Goal: Transaction & Acquisition: Book appointment/travel/reservation

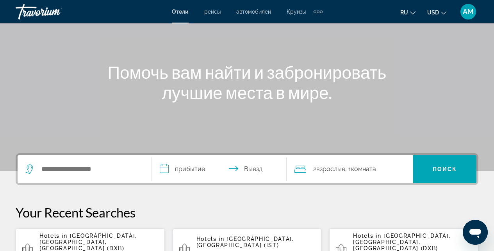
scroll to position [69, 0]
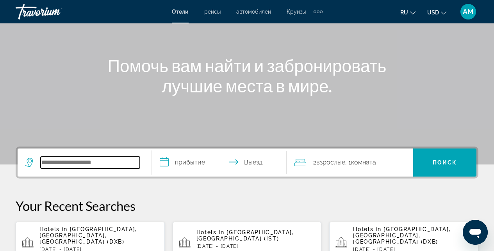
click at [96, 164] on input "Search widget" at bounding box center [90, 163] width 99 height 12
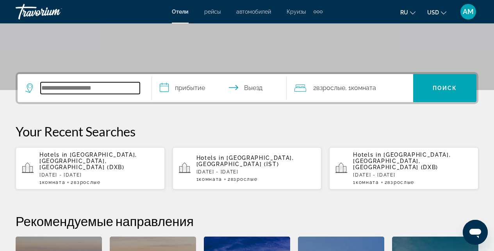
scroll to position [191, 0]
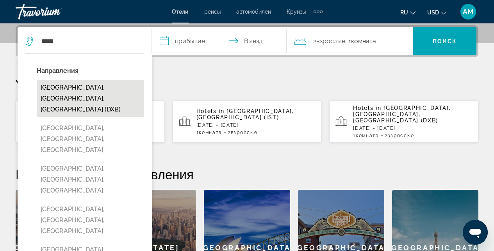
click at [77, 90] on button "[GEOGRAPHIC_DATA], [GEOGRAPHIC_DATA], [GEOGRAPHIC_DATA] (DXB)" at bounding box center [90, 98] width 107 height 37
type input "**********"
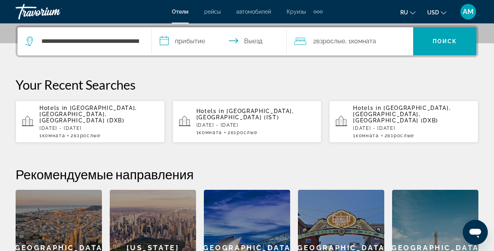
click at [199, 43] on input "**********" at bounding box center [220, 42] width 137 height 30
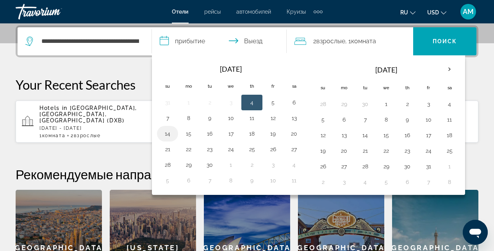
click at [167, 132] on button "14" at bounding box center [167, 133] width 12 height 11
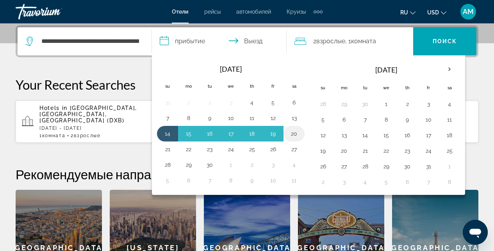
click at [297, 133] on button "20" at bounding box center [294, 133] width 12 height 11
type input "**********"
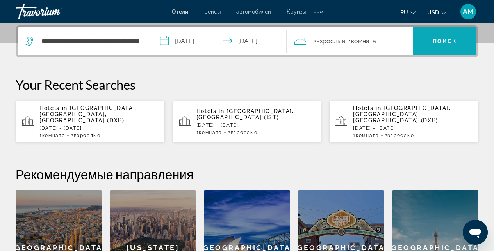
click at [436, 52] on span "Search widget" at bounding box center [444, 41] width 63 height 28
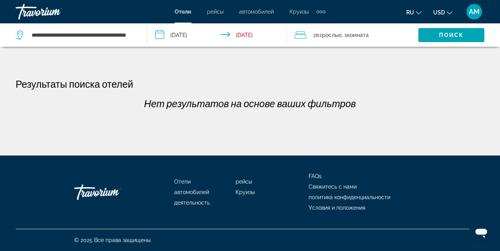
click at [223, 37] on input "**********" at bounding box center [218, 36] width 142 height 26
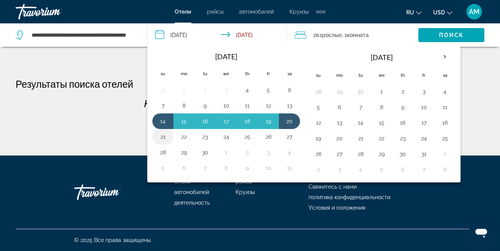
click at [164, 138] on button "21" at bounding box center [163, 137] width 12 height 11
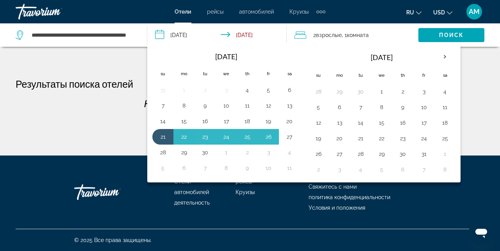
drag, startPoint x: 288, startPoint y: 137, endPoint x: 318, endPoint y: 114, distance: 38.3
click at [288, 137] on button "27" at bounding box center [289, 137] width 12 height 11
type input "**********"
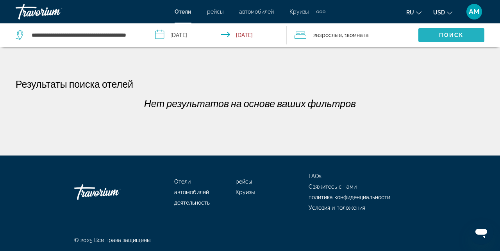
click at [448, 35] on span "Поиск" at bounding box center [451, 35] width 25 height 6
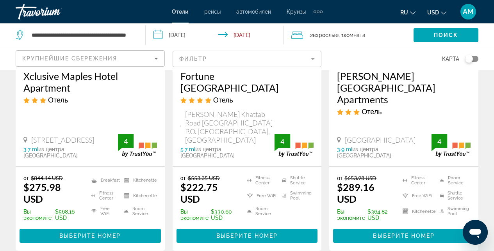
scroll to position [150, 0]
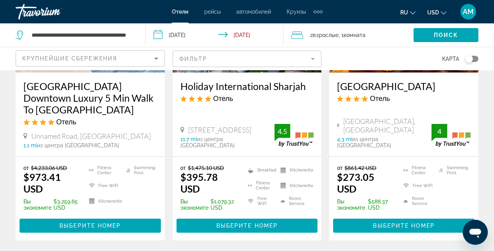
click at [158, 59] on icon "Sort by" at bounding box center [155, 58] width 9 height 9
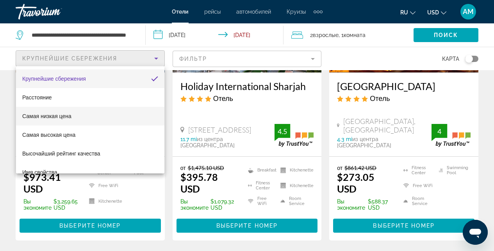
click at [71, 114] on span "Самая низкая цена" at bounding box center [46, 116] width 49 height 6
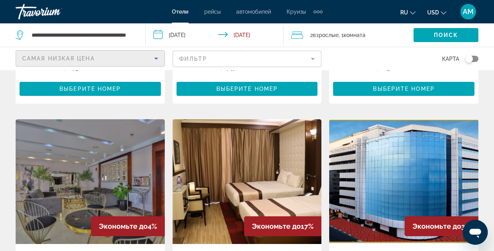
scroll to position [569, 0]
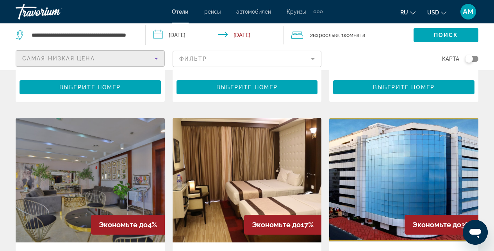
click at [393, 154] on img "Main content" at bounding box center [403, 180] width 149 height 125
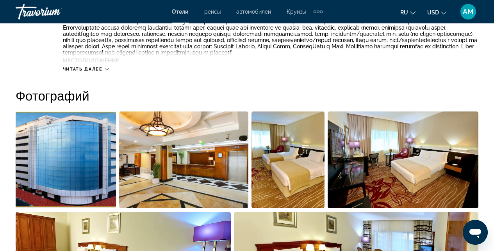
scroll to position [484, 0]
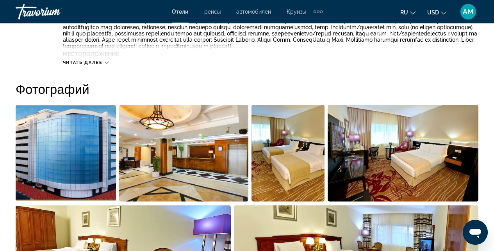
click at [259, 158] on img "Open full-screen image slider" at bounding box center [287, 153] width 73 height 97
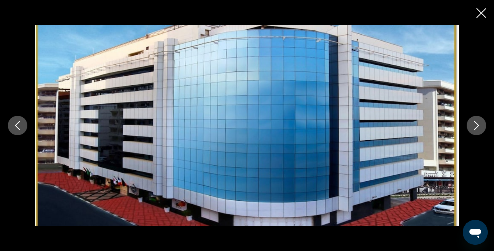
click at [478, 127] on icon "Next image" at bounding box center [476, 125] width 9 height 9
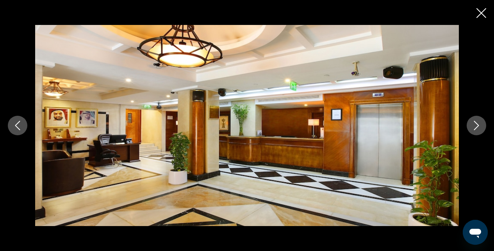
click at [478, 127] on icon "Next image" at bounding box center [476, 125] width 9 height 9
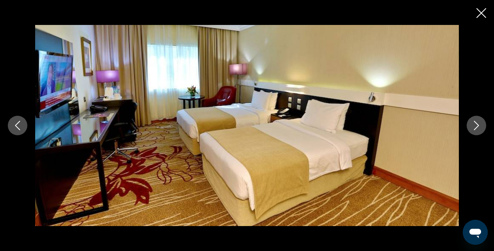
click at [477, 127] on icon "Next image" at bounding box center [476, 125] width 9 height 9
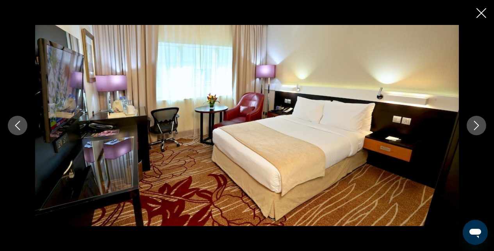
click at [477, 127] on icon "Next image" at bounding box center [476, 125] width 9 height 9
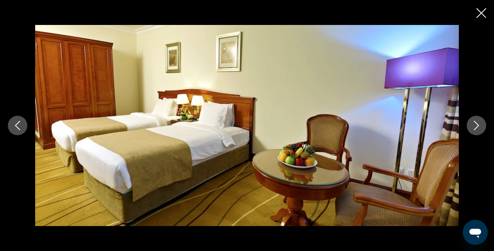
click at [477, 127] on icon "Next image" at bounding box center [476, 125] width 9 height 9
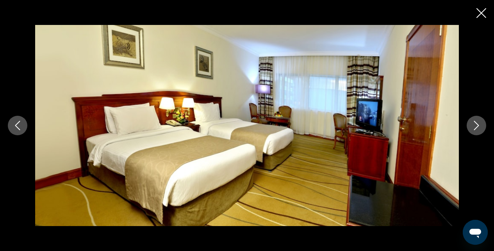
click at [477, 128] on icon "Next image" at bounding box center [476, 125] width 9 height 9
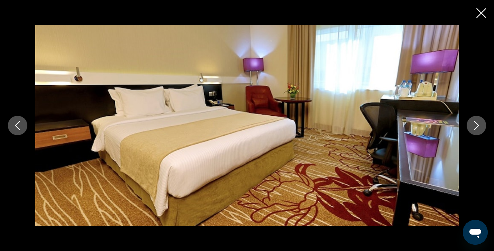
click at [477, 128] on icon "Next image" at bounding box center [476, 125] width 9 height 9
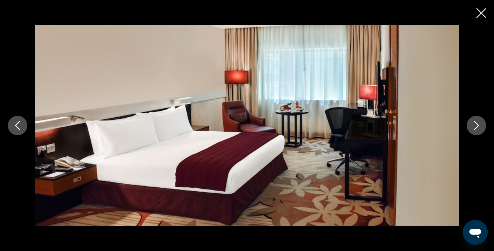
click at [478, 18] on button "Close slideshow" at bounding box center [481, 14] width 10 height 12
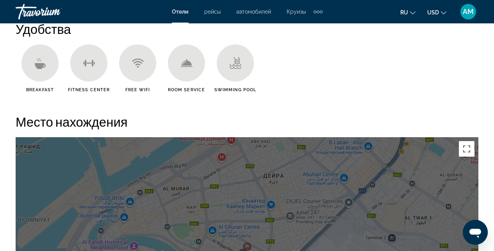
scroll to position [781, 0]
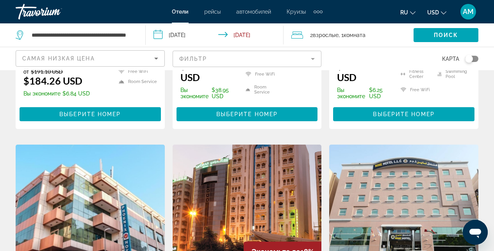
scroll to position [873, 0]
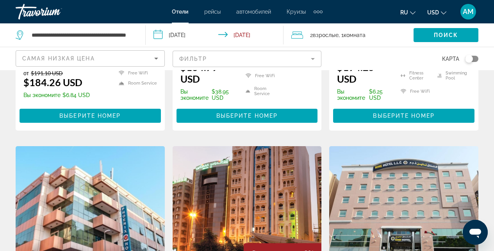
click at [314, 62] on mat-form-field "Фильтр" at bounding box center [247, 59] width 149 height 16
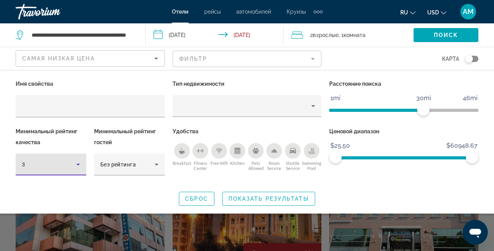
click at [77, 167] on icon "Hotel Filters" at bounding box center [77, 164] width 9 height 9
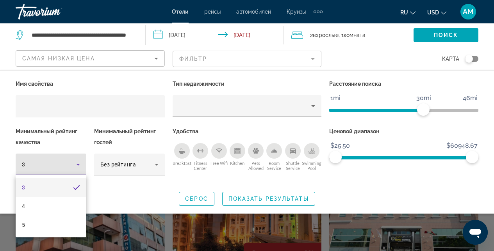
drag, startPoint x: 34, startPoint y: 224, endPoint x: 199, endPoint y: 216, distance: 164.9
click at [34, 224] on mat-option "5" at bounding box center [51, 225] width 71 height 19
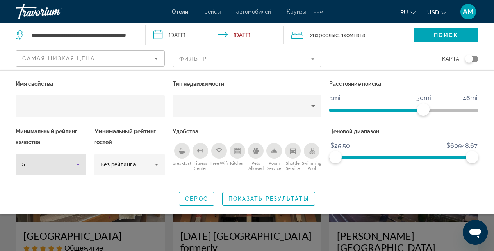
click at [262, 196] on span "Показать результаты" at bounding box center [268, 199] width 80 height 6
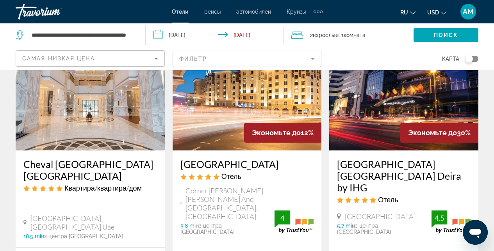
scroll to position [358, 0]
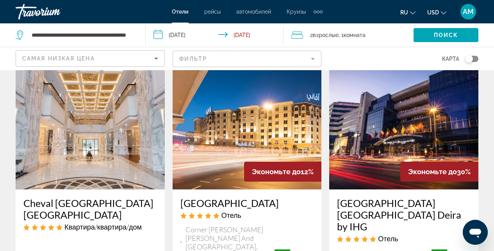
click at [227, 105] on img "Main content" at bounding box center [247, 127] width 149 height 125
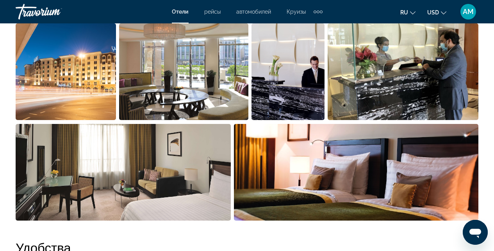
scroll to position [568, 0]
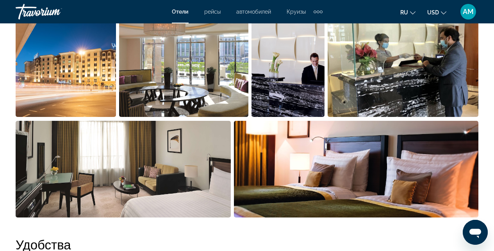
click at [172, 180] on img "Open full-screen image slider" at bounding box center [123, 169] width 215 height 97
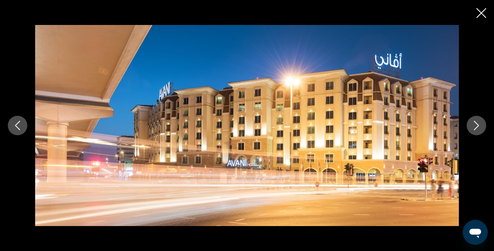
click at [440, 134] on img "Main content" at bounding box center [247, 125] width 424 height 201
click at [480, 125] on icon "Next image" at bounding box center [476, 125] width 9 height 9
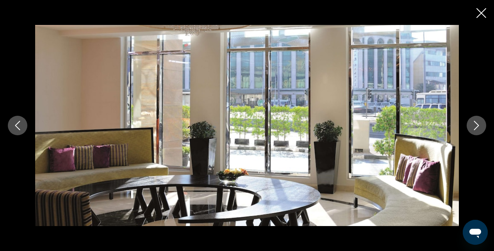
click at [479, 125] on icon "Next image" at bounding box center [476, 125] width 9 height 9
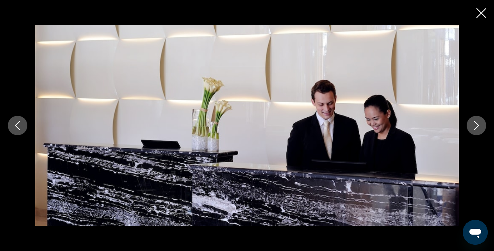
click at [477, 127] on icon "Next image" at bounding box center [476, 125] width 9 height 9
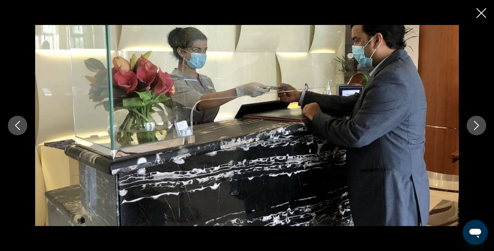
click at [477, 127] on icon "Next image" at bounding box center [476, 125] width 9 height 9
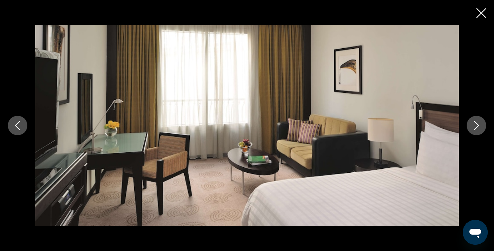
click at [477, 127] on icon "Next image" at bounding box center [476, 125] width 9 height 9
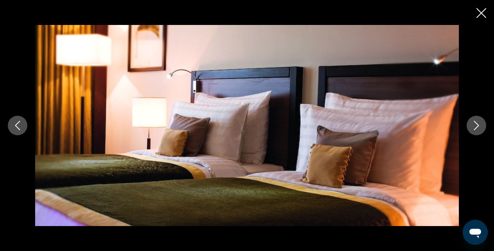
click at [477, 127] on icon "Next image" at bounding box center [476, 125] width 9 height 9
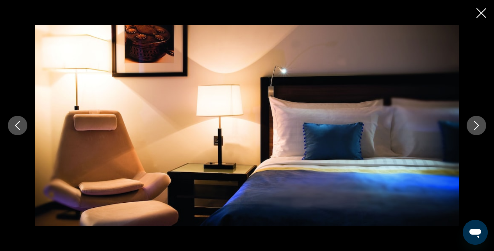
click at [481, 12] on icon "Close slideshow" at bounding box center [481, 13] width 10 height 10
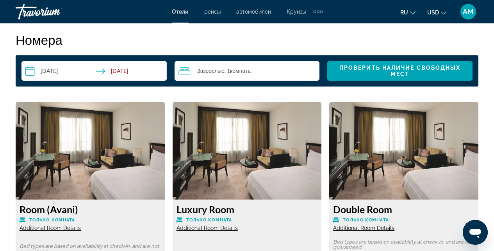
scroll to position [1169, 0]
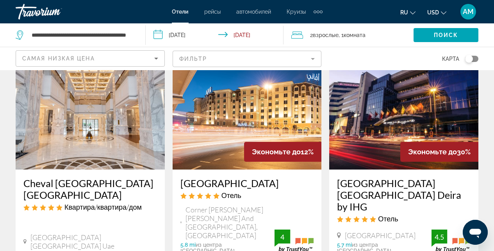
scroll to position [377, 0]
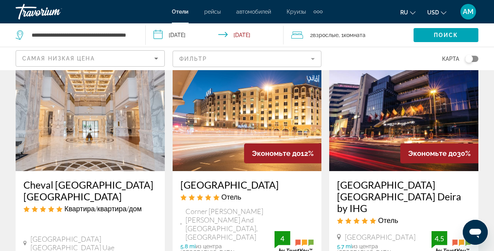
click at [382, 120] on img "Main content" at bounding box center [403, 108] width 149 height 125
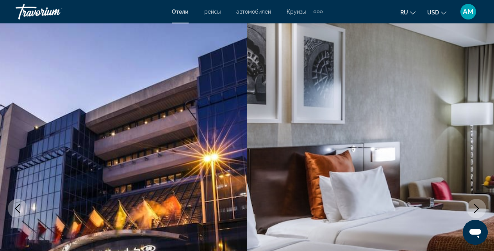
click at [486, 138] on img "Main content" at bounding box center [370, 208] width 247 height 371
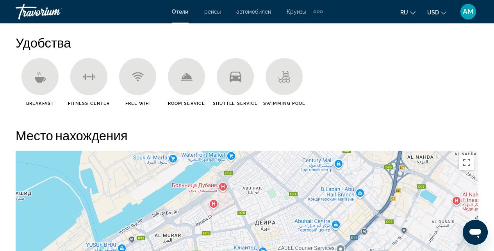
scroll to position [775, 0]
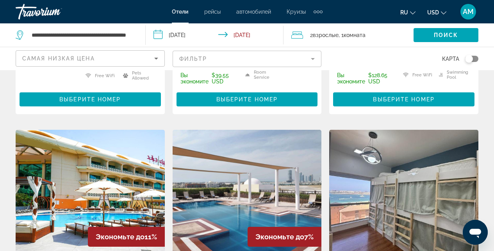
scroll to position [612, 0]
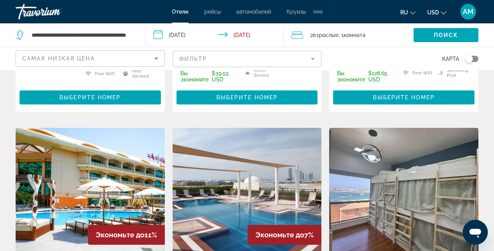
click at [90, 147] on img "Main content" at bounding box center [90, 190] width 149 height 125
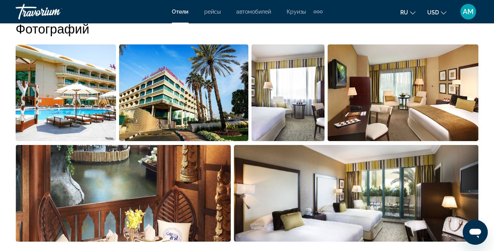
scroll to position [527, 0]
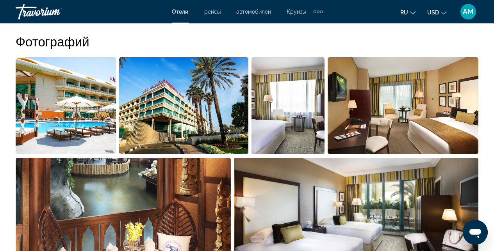
click at [182, 94] on img "Open full-screen image slider" at bounding box center [184, 105] width 130 height 97
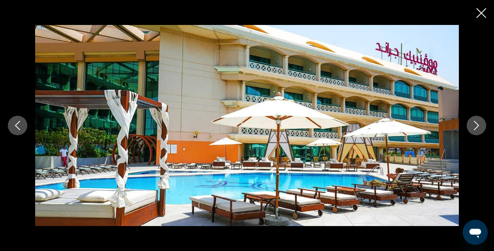
click at [463, 128] on div "prev next" at bounding box center [247, 125] width 494 height 201
click at [470, 130] on button "Next image" at bounding box center [476, 126] width 20 height 20
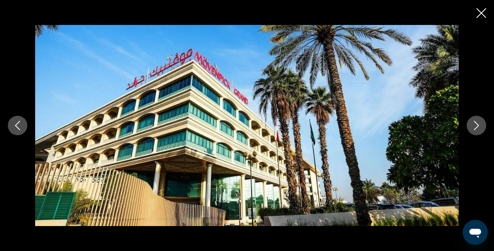
click at [470, 130] on button "Next image" at bounding box center [476, 126] width 20 height 20
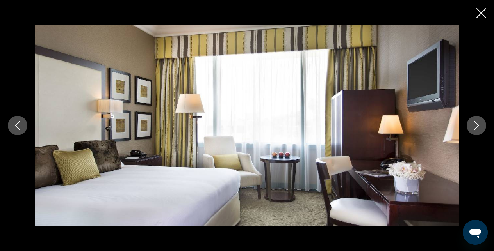
click at [470, 130] on button "Next image" at bounding box center [476, 126] width 20 height 20
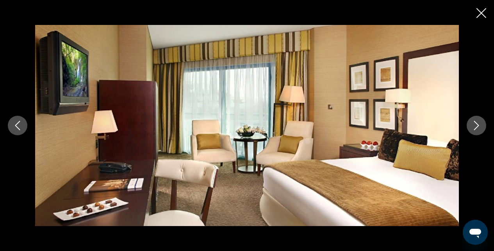
click at [470, 130] on button "Next image" at bounding box center [476, 126] width 20 height 20
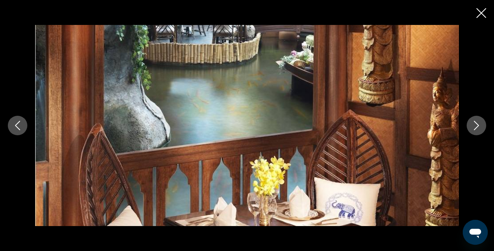
click at [470, 130] on button "Next image" at bounding box center [476, 126] width 20 height 20
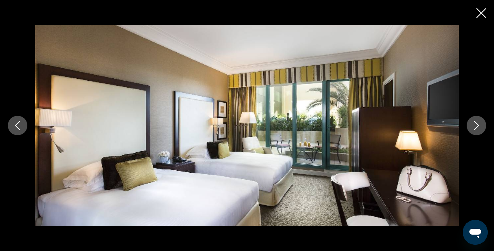
click at [470, 130] on button "Next image" at bounding box center [476, 126] width 20 height 20
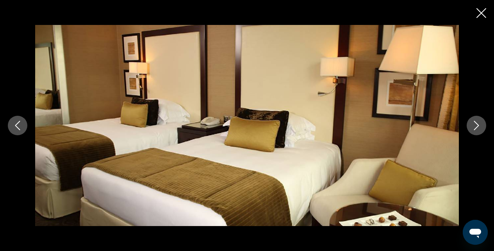
click at [475, 14] on div "prev next" at bounding box center [247, 125] width 494 height 251
click at [477, 16] on icon "Close slideshow" at bounding box center [481, 13] width 10 height 10
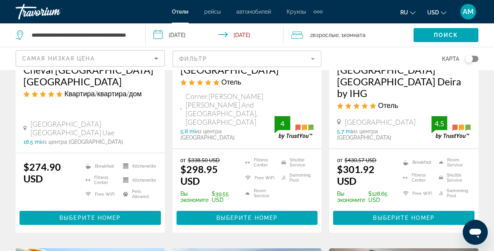
scroll to position [493, 0]
